Goal: Check status

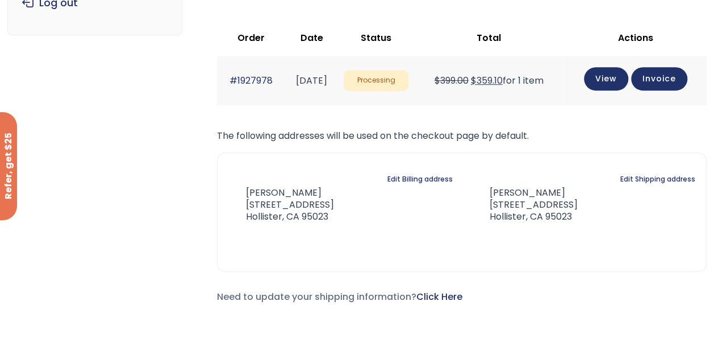
scroll to position [170, 0]
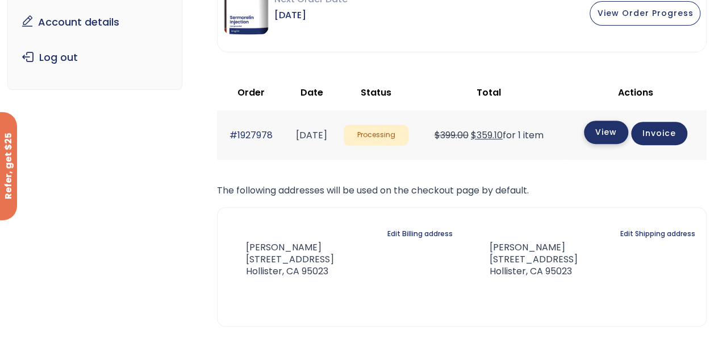
click at [614, 130] on link "View" at bounding box center [606, 131] width 44 height 23
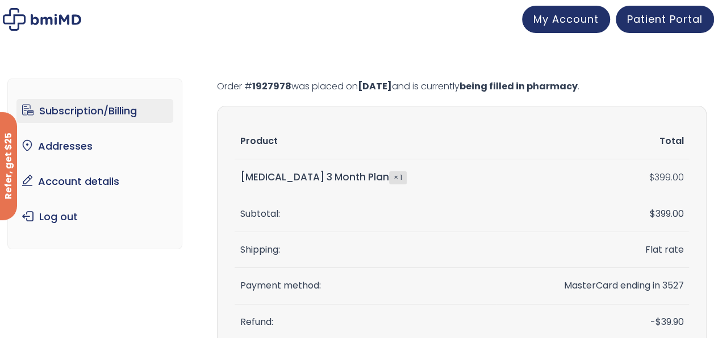
click at [85, 117] on link "Subscription/Billing" at bounding box center [94, 111] width 157 height 24
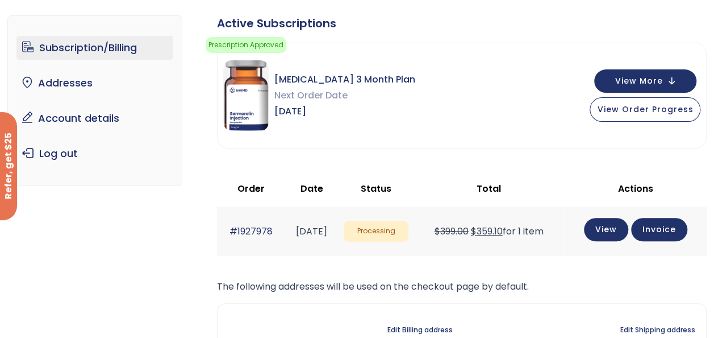
scroll to position [57, 0]
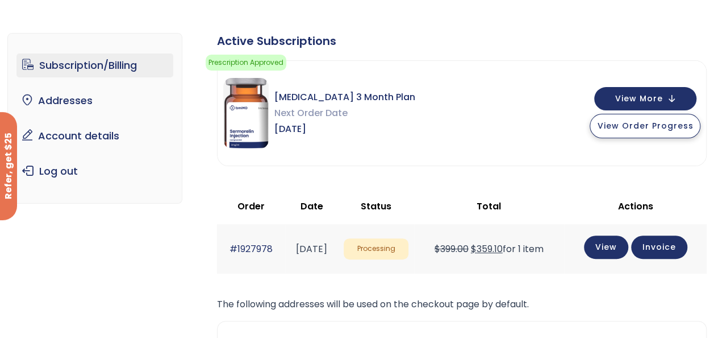
click at [651, 123] on span "View Order Progress" at bounding box center [645, 125] width 96 height 11
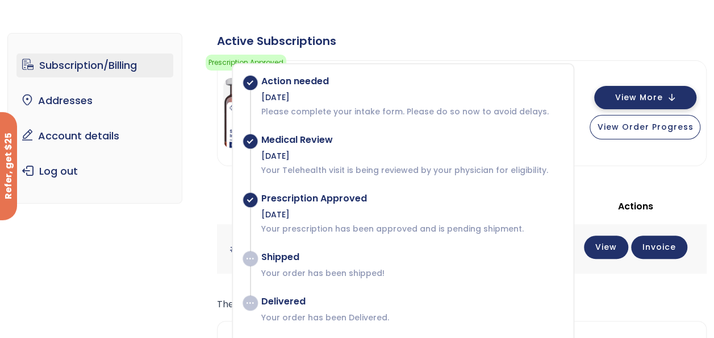
click at [664, 97] on button "View More" at bounding box center [645, 97] width 102 height 23
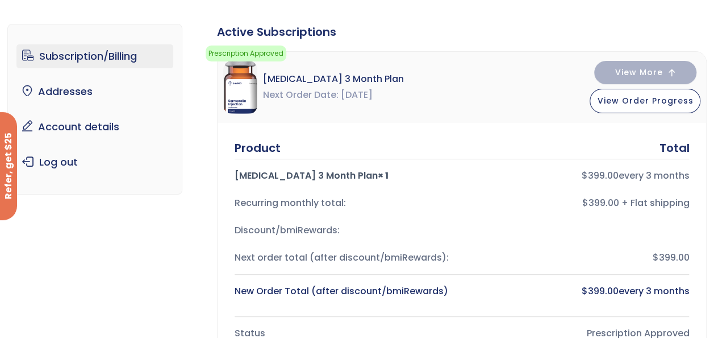
scroll to position [0, 0]
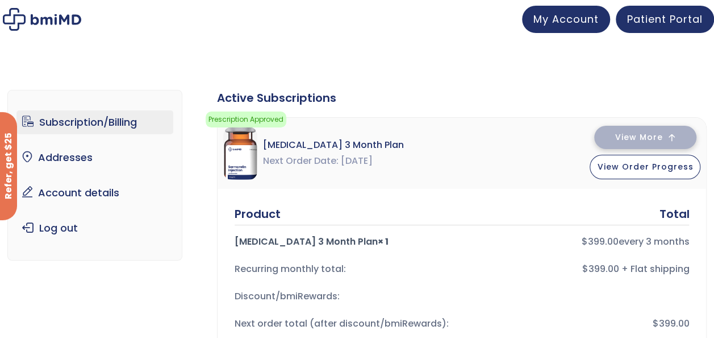
click at [665, 136] on button "View More" at bounding box center [645, 137] width 102 height 23
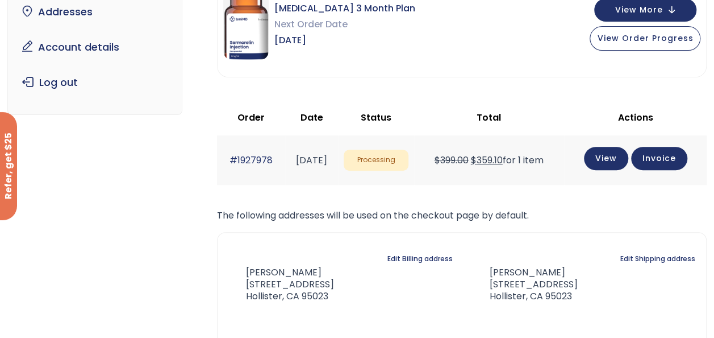
scroll to position [170, 0]
